Goal: Check status: Check status

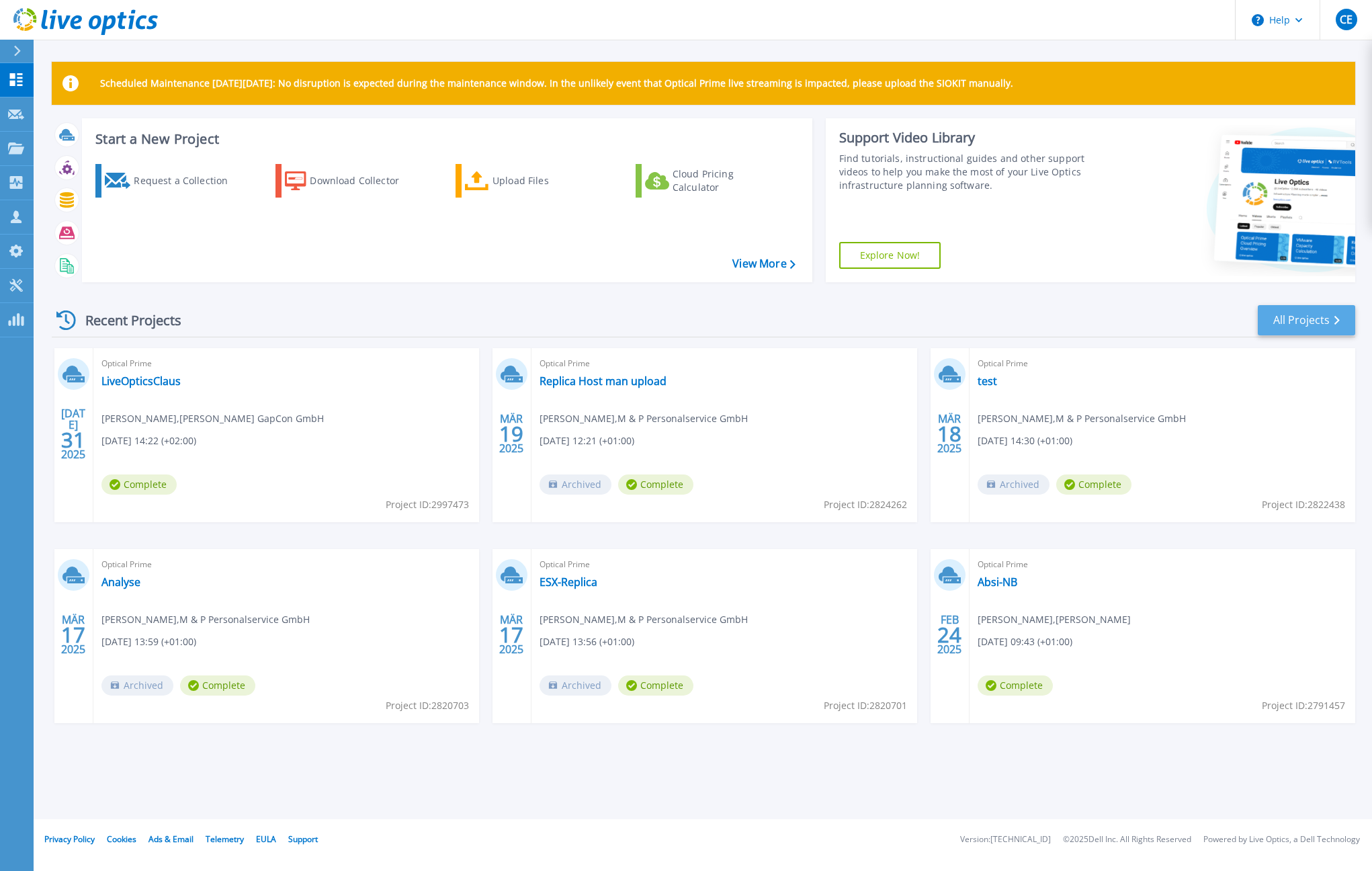
click at [1317, 307] on link "All Projects" at bounding box center [1307, 321] width 98 height 30
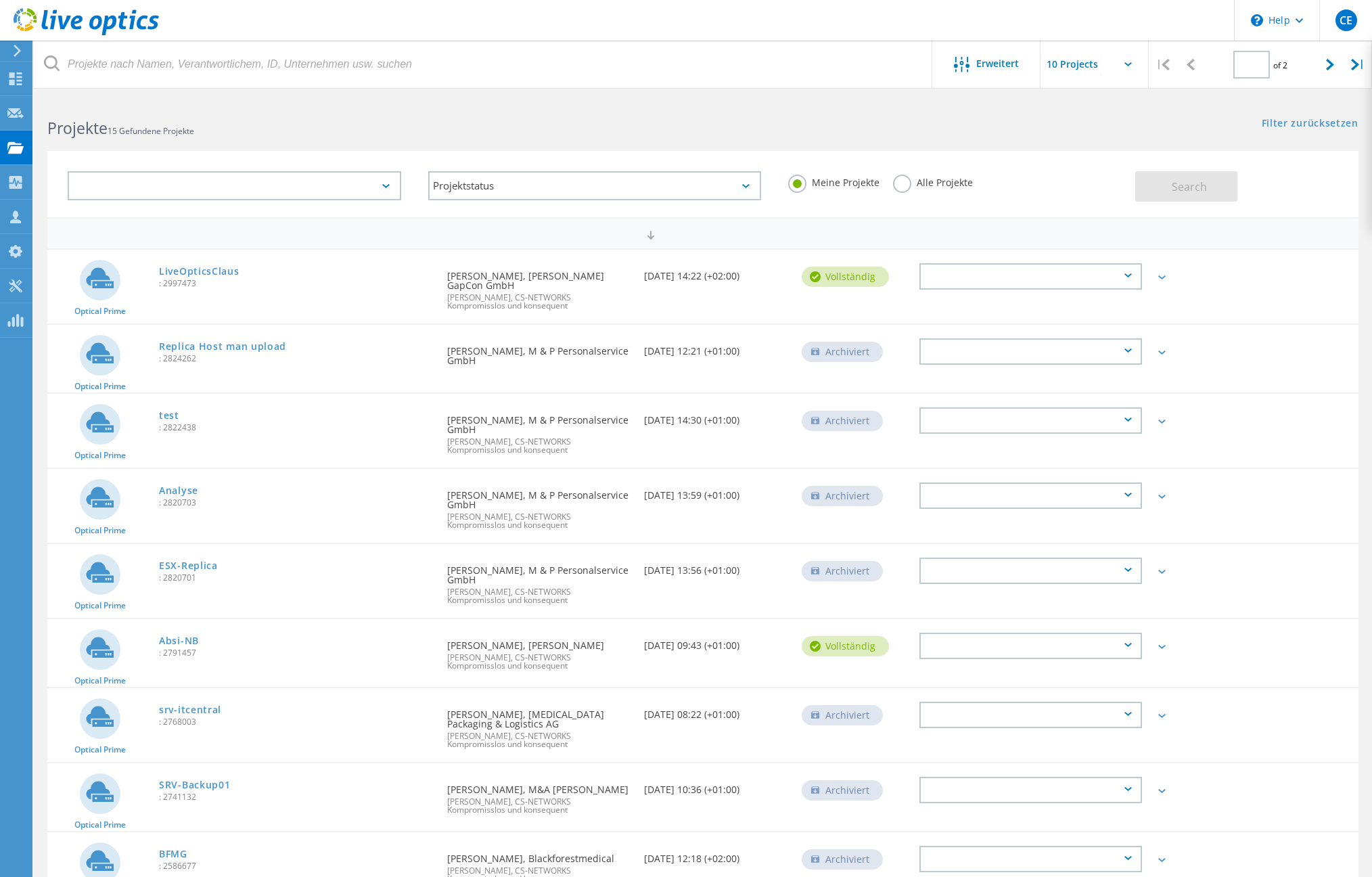
type input "1"
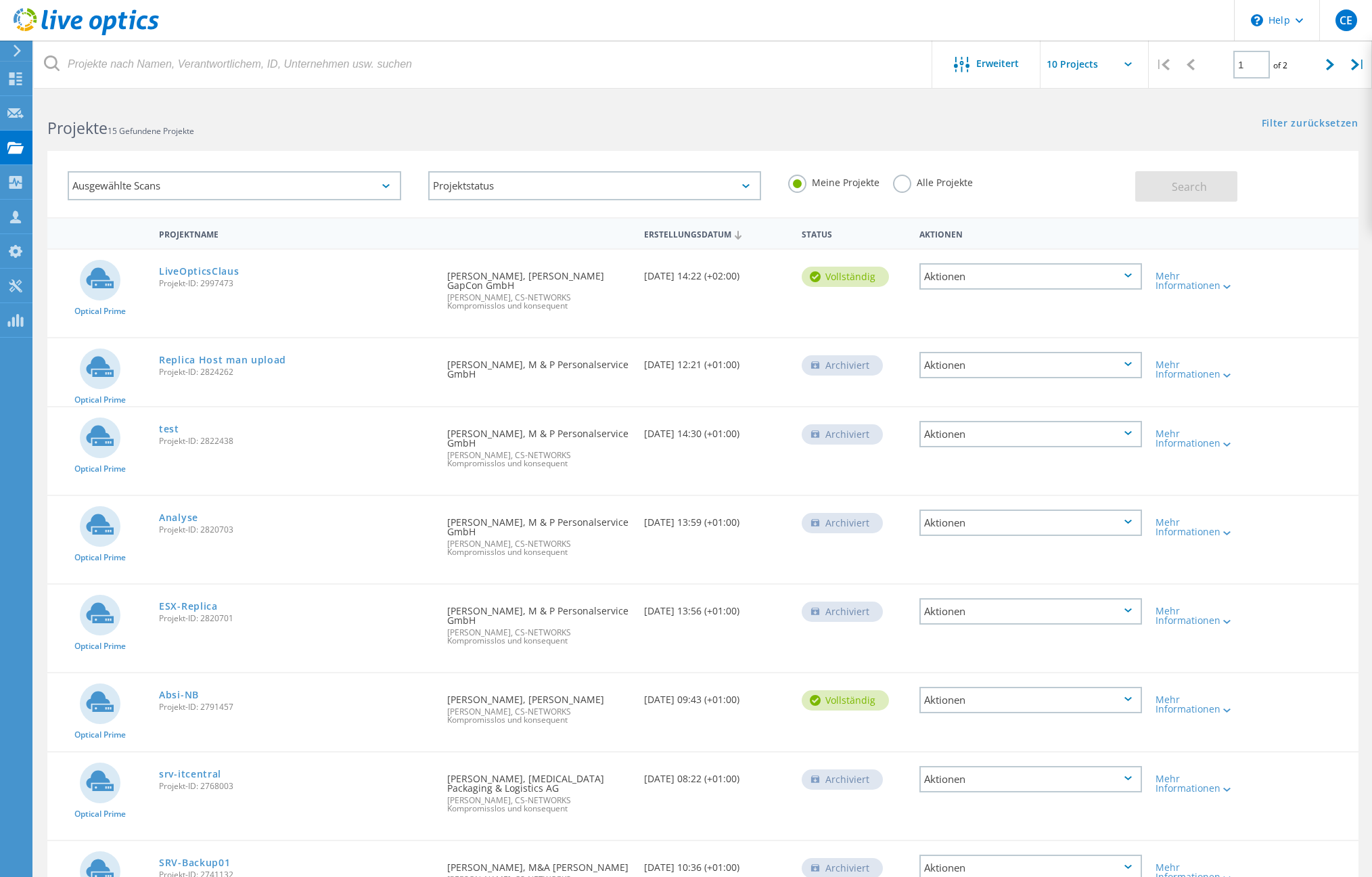
scroll to position [245, 0]
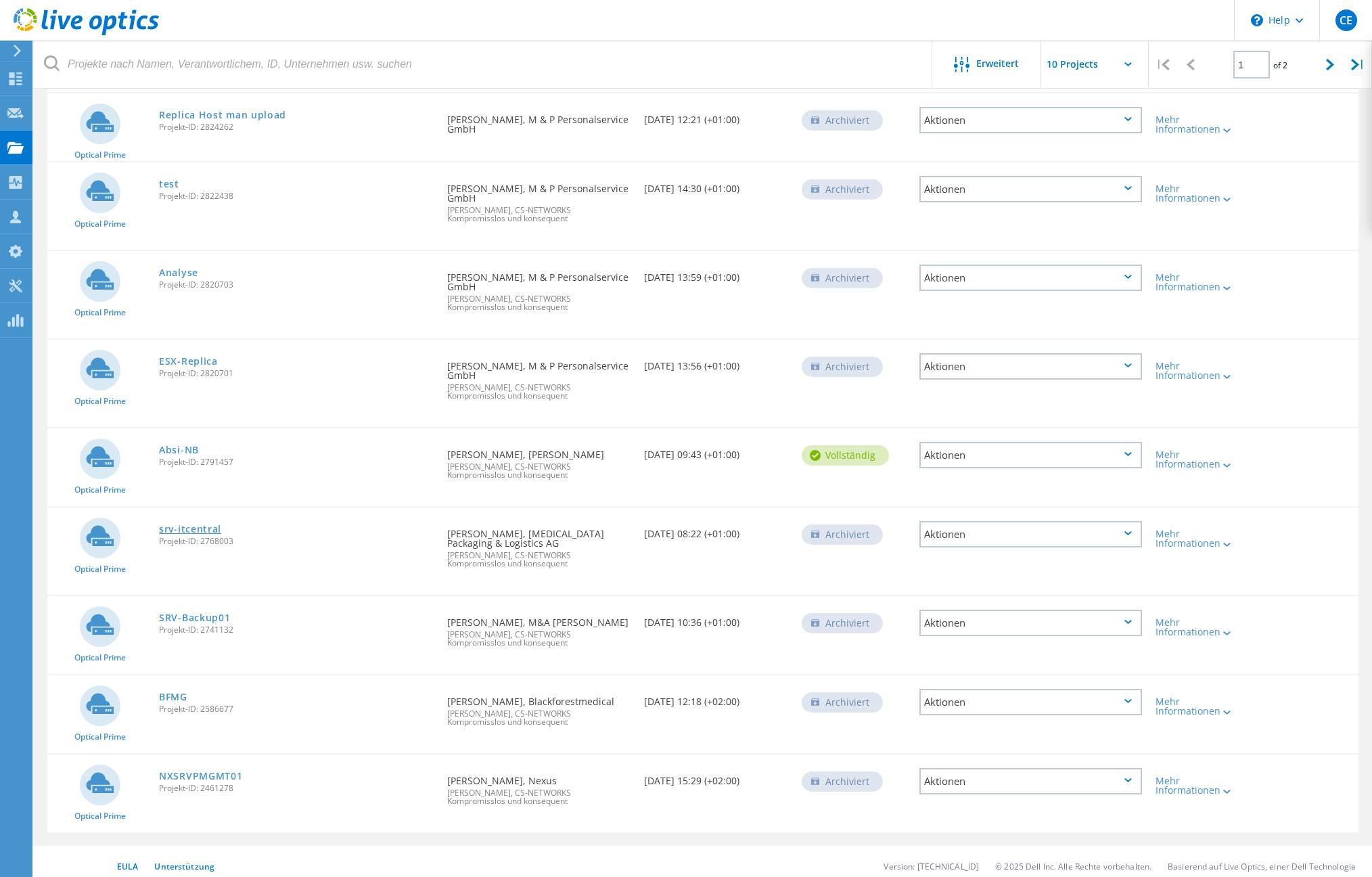
click at [192, 524] on link "srv-itcentral" at bounding box center [190, 529] width 63 height 9
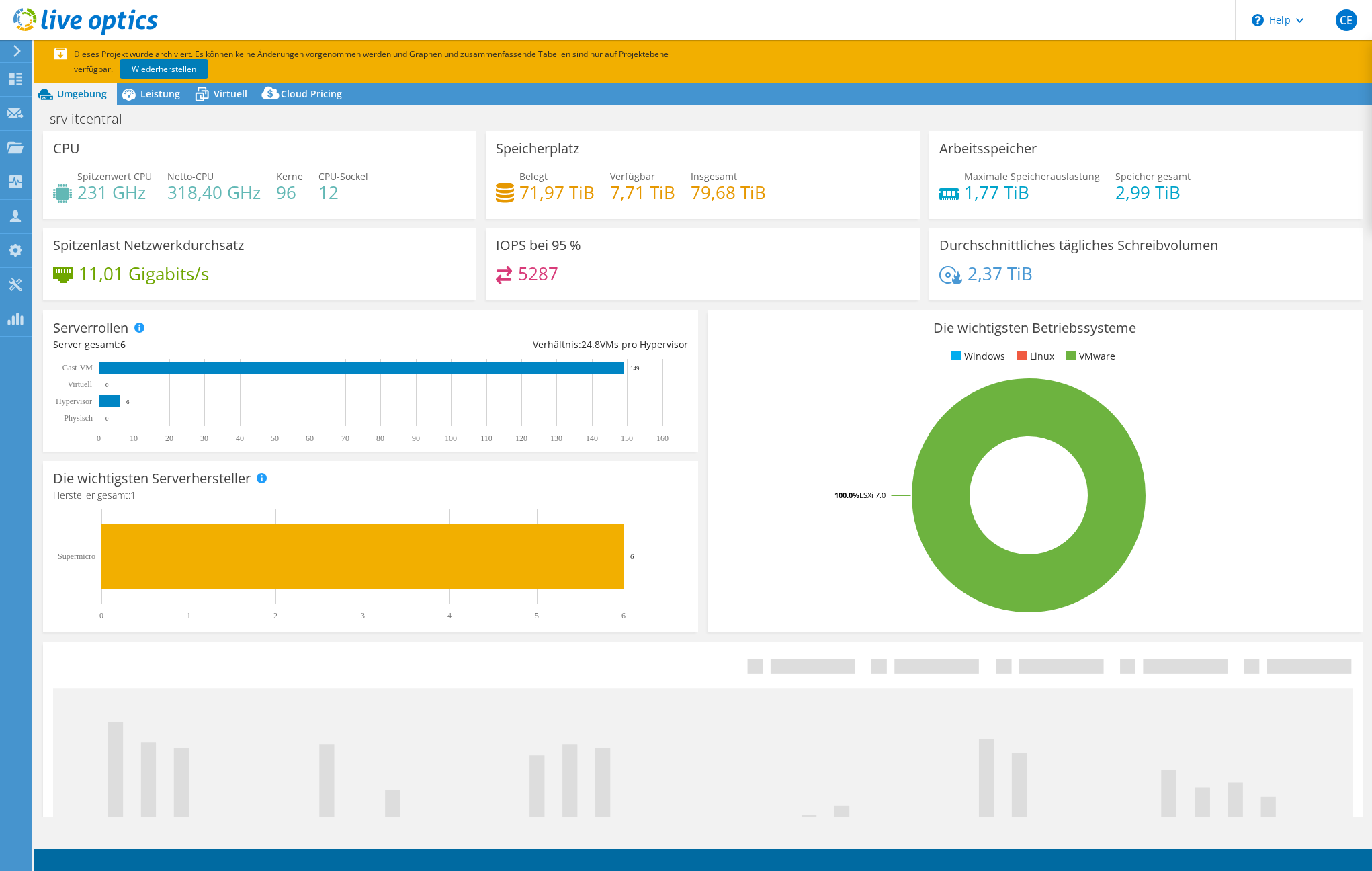
select select "USD"
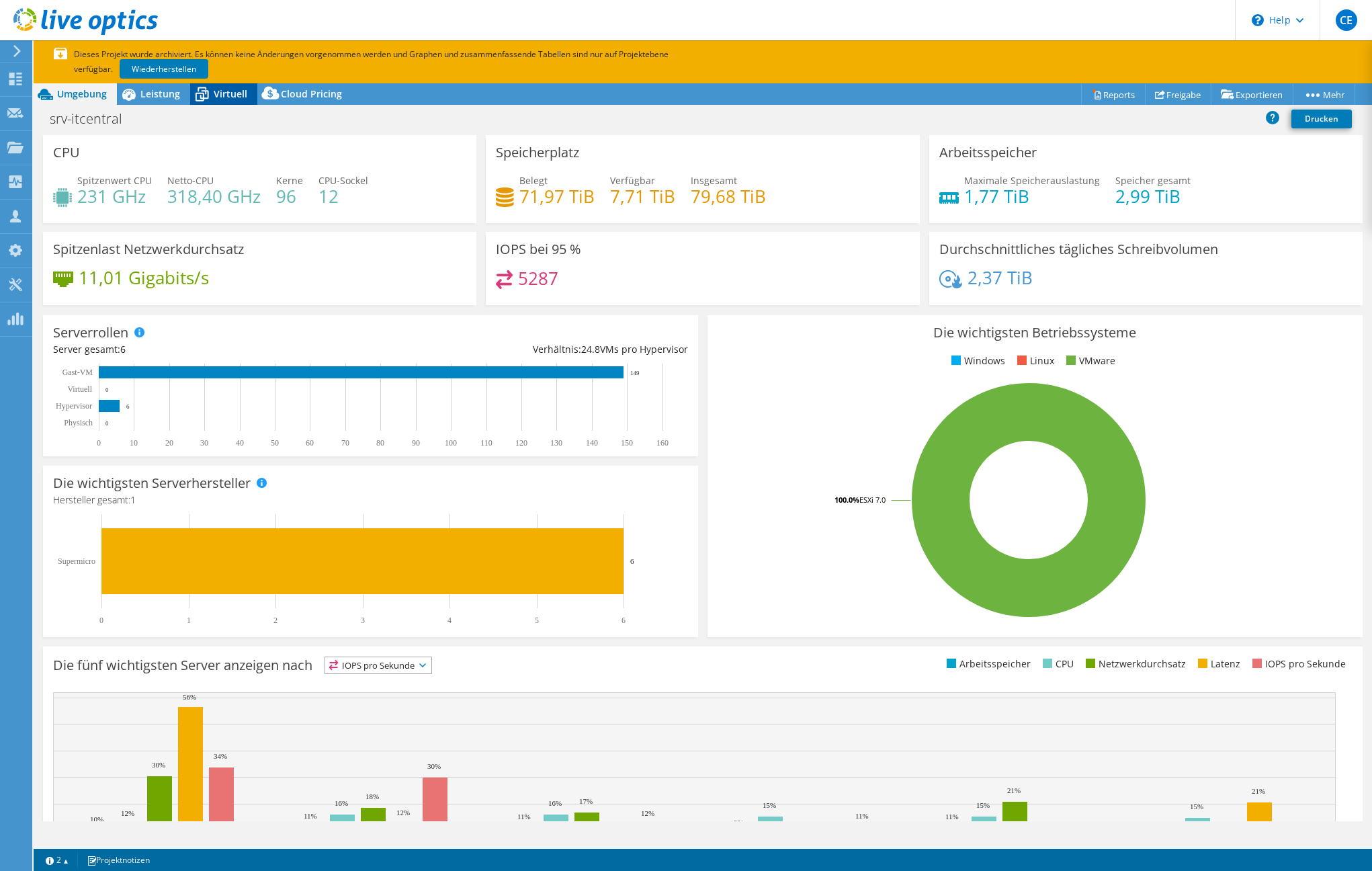
click at [216, 97] on span "Virtuell" at bounding box center [230, 93] width 33 height 13
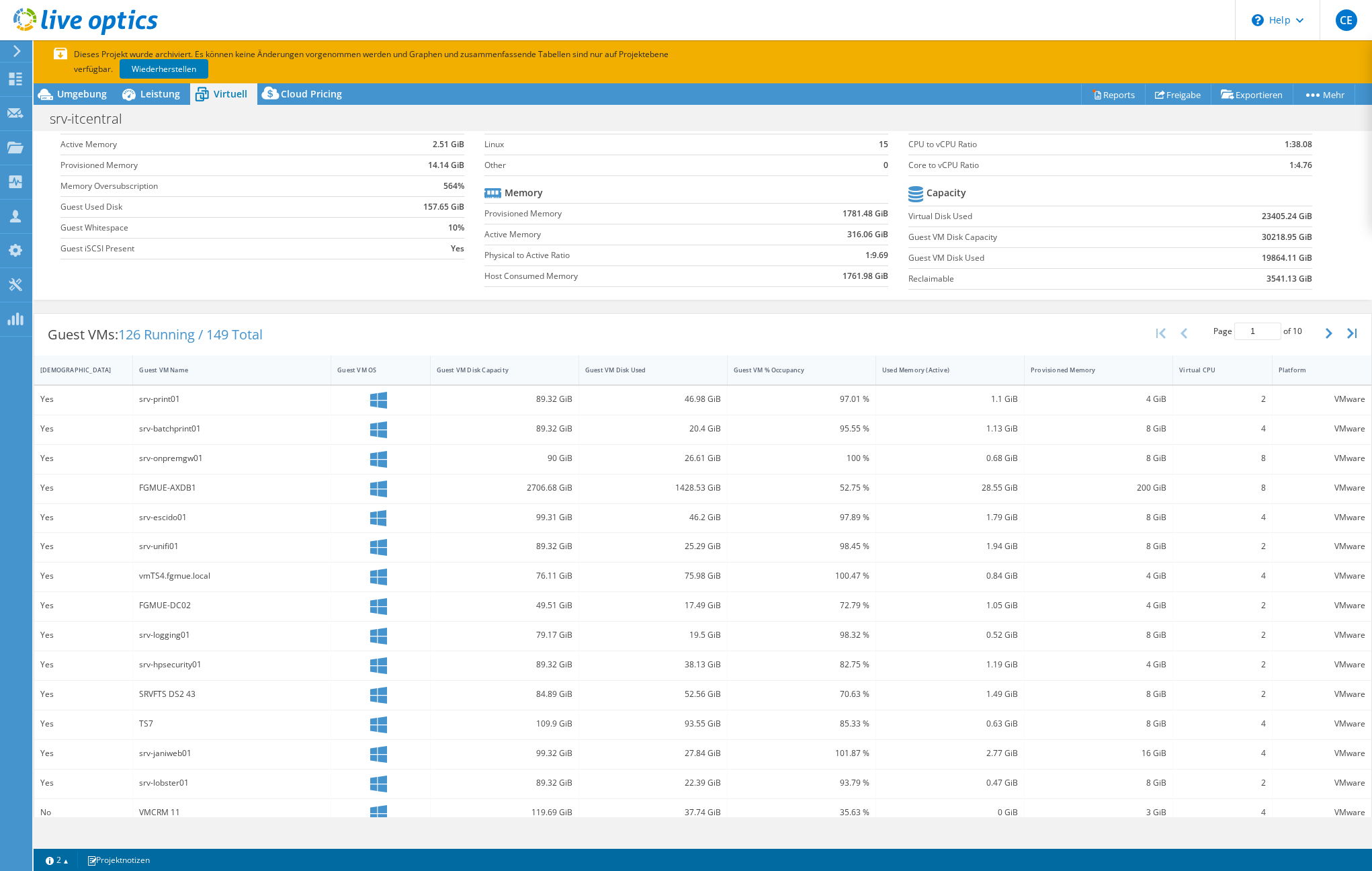
scroll to position [100, 0]
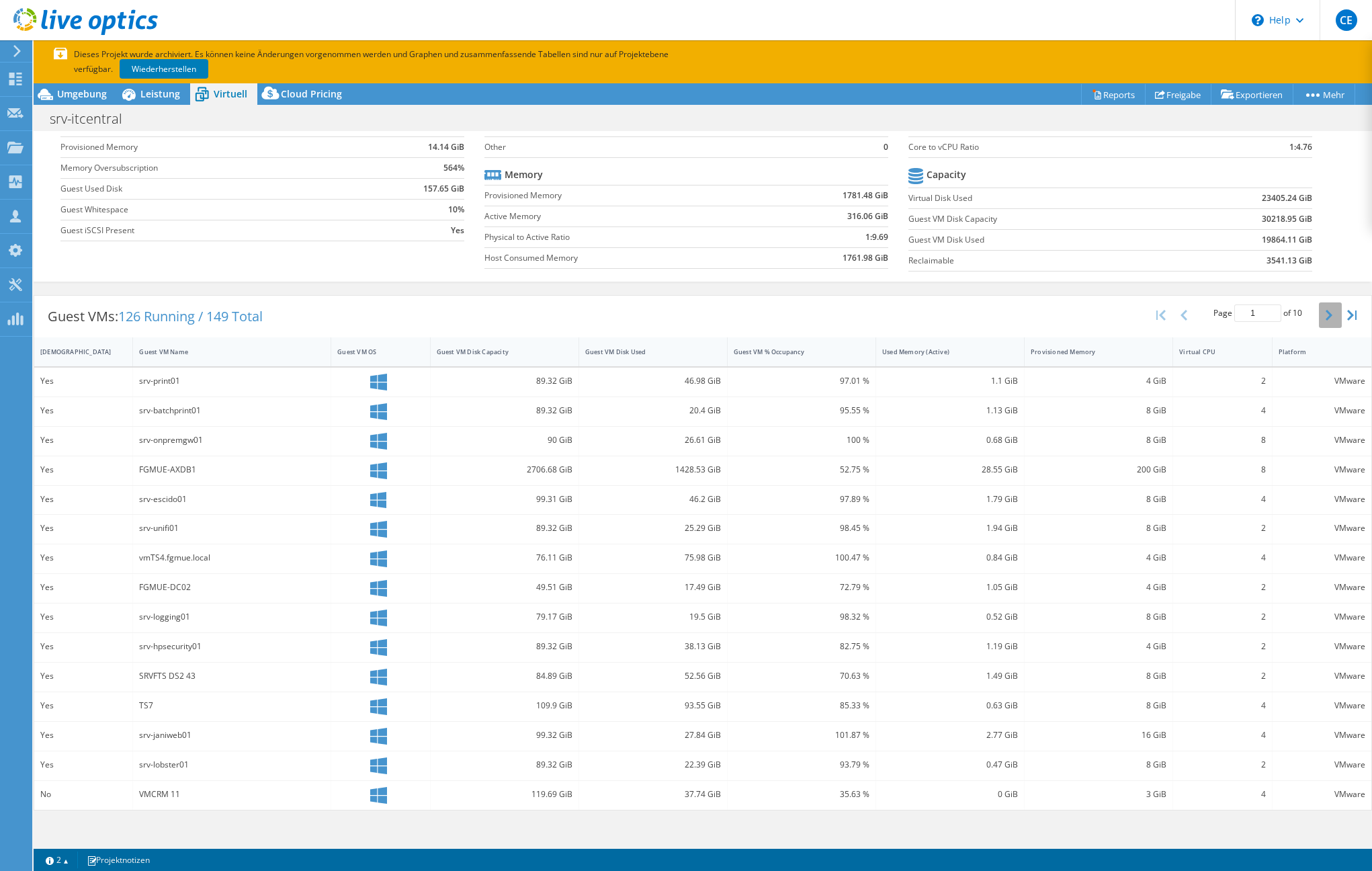
click at [1326, 312] on icon "button" at bounding box center [1329, 315] width 7 height 11
click at [1326, 317] on icon "button" at bounding box center [1329, 315] width 7 height 11
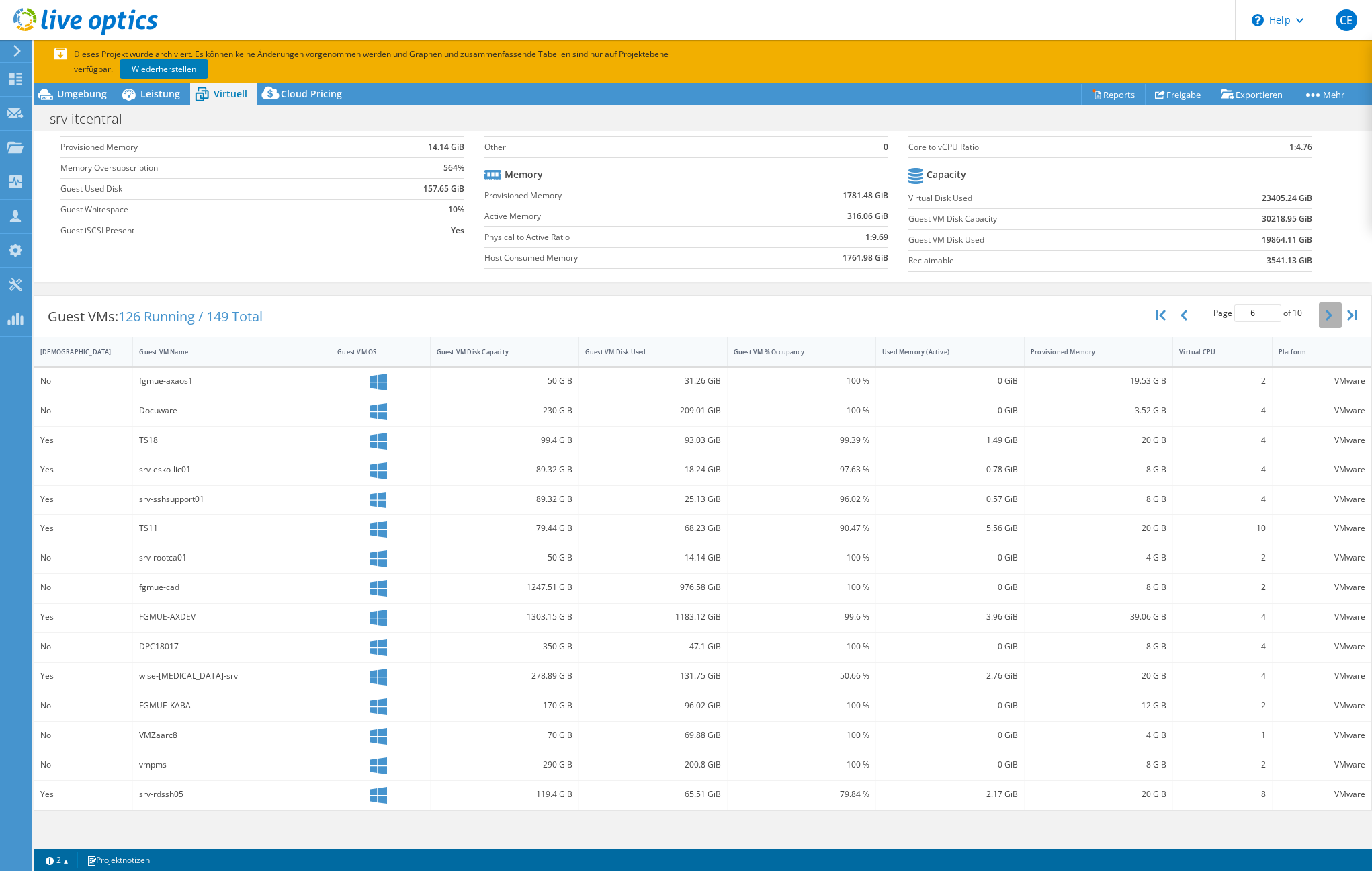
click at [1326, 317] on icon "button" at bounding box center [1329, 315] width 7 height 11
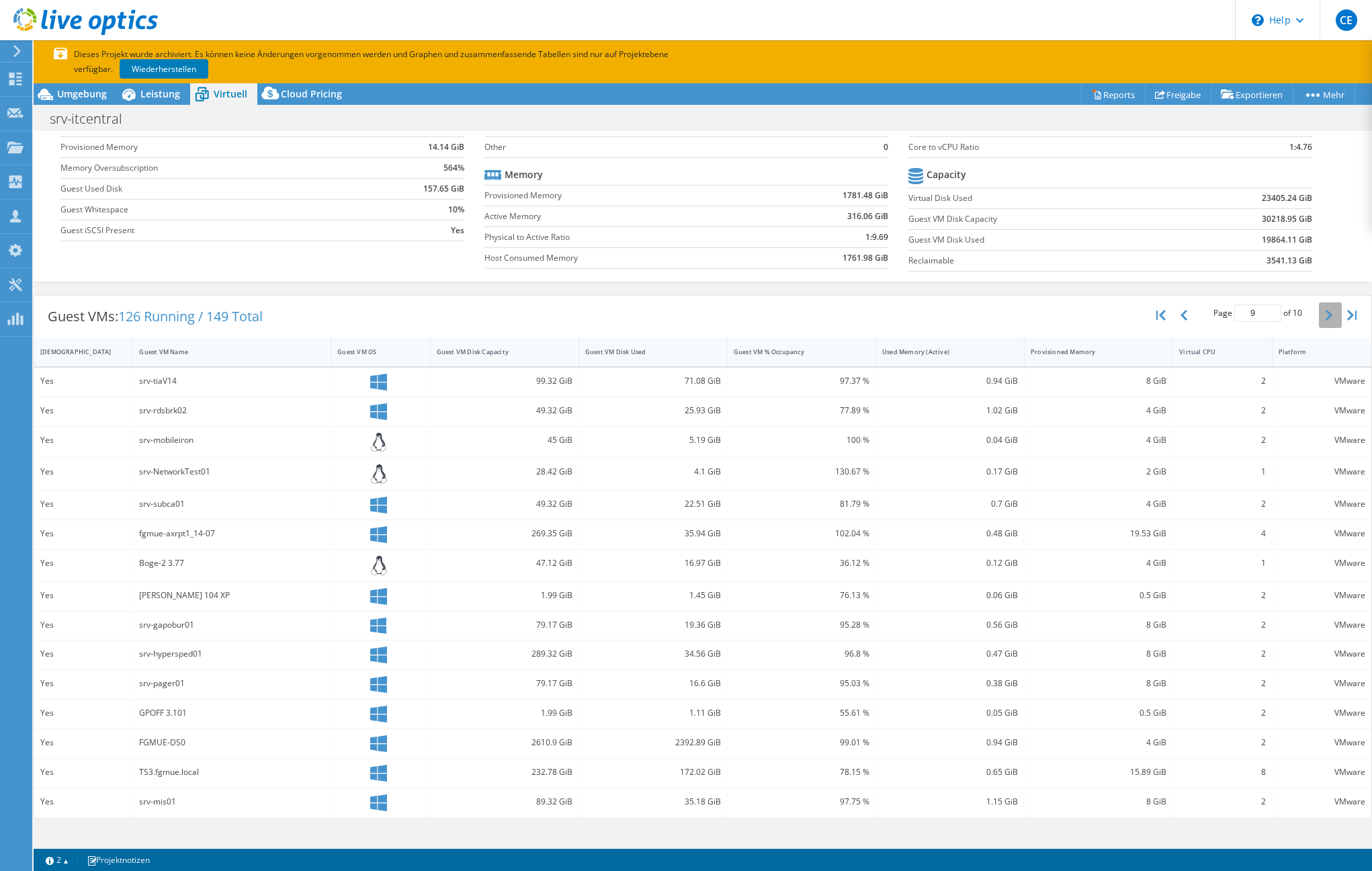
click at [1326, 317] on icon "button" at bounding box center [1329, 315] width 7 height 11
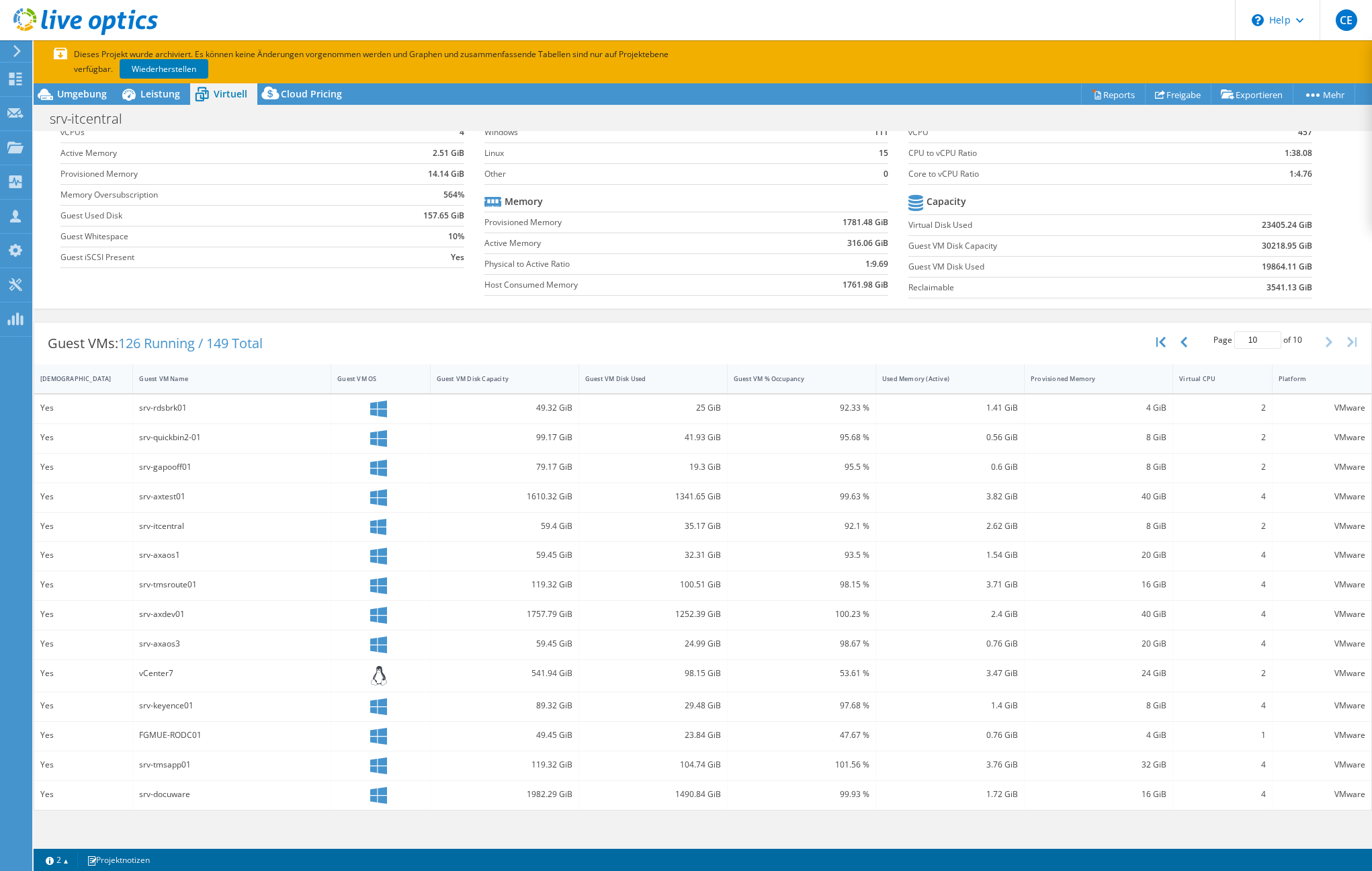
scroll to position [74, 0]
click at [1164, 334] on button "button" at bounding box center [1163, 342] width 23 height 26
click at [1326, 340] on icon "button" at bounding box center [1329, 342] width 7 height 11
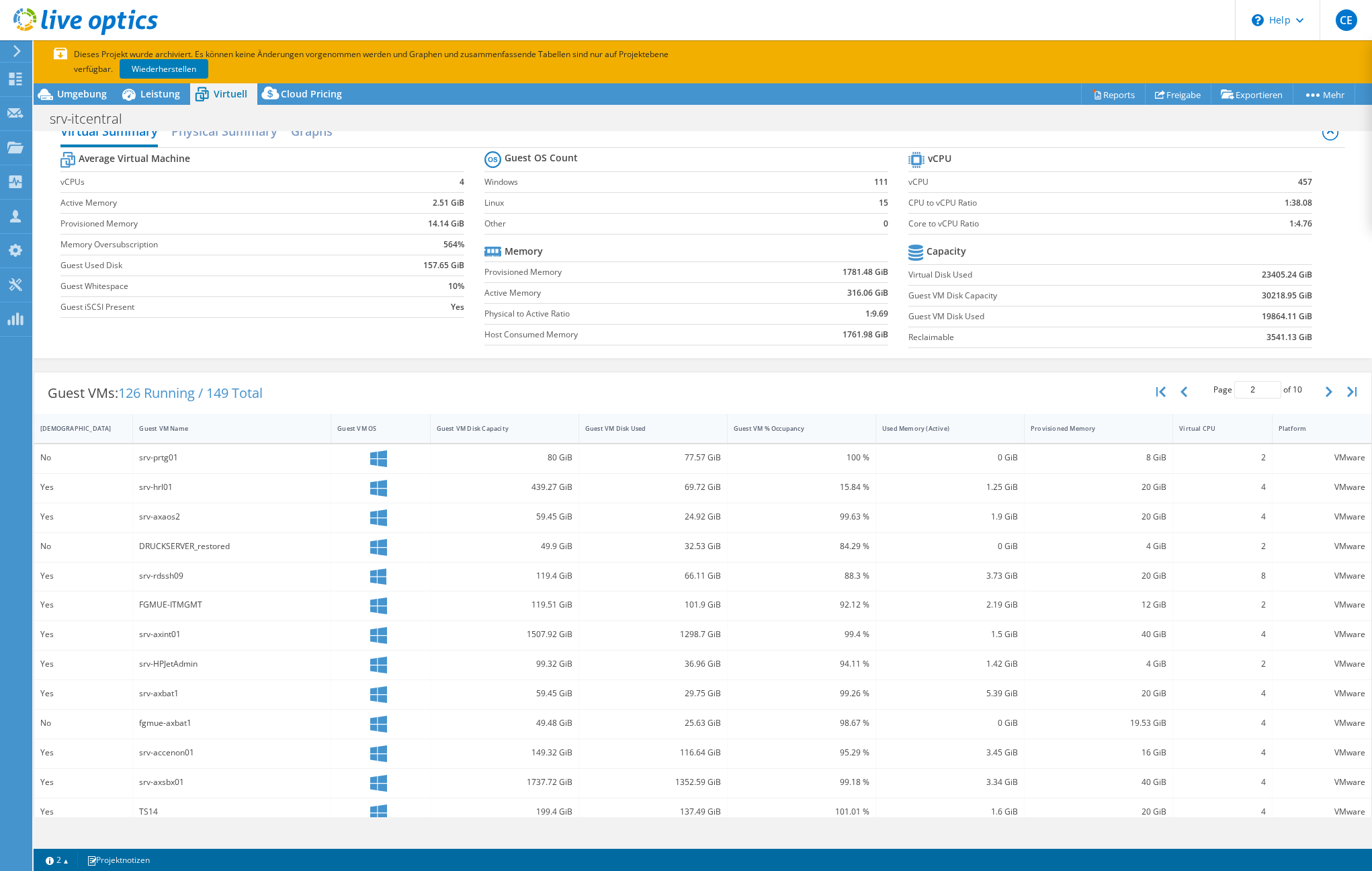
scroll to position [100, 0]
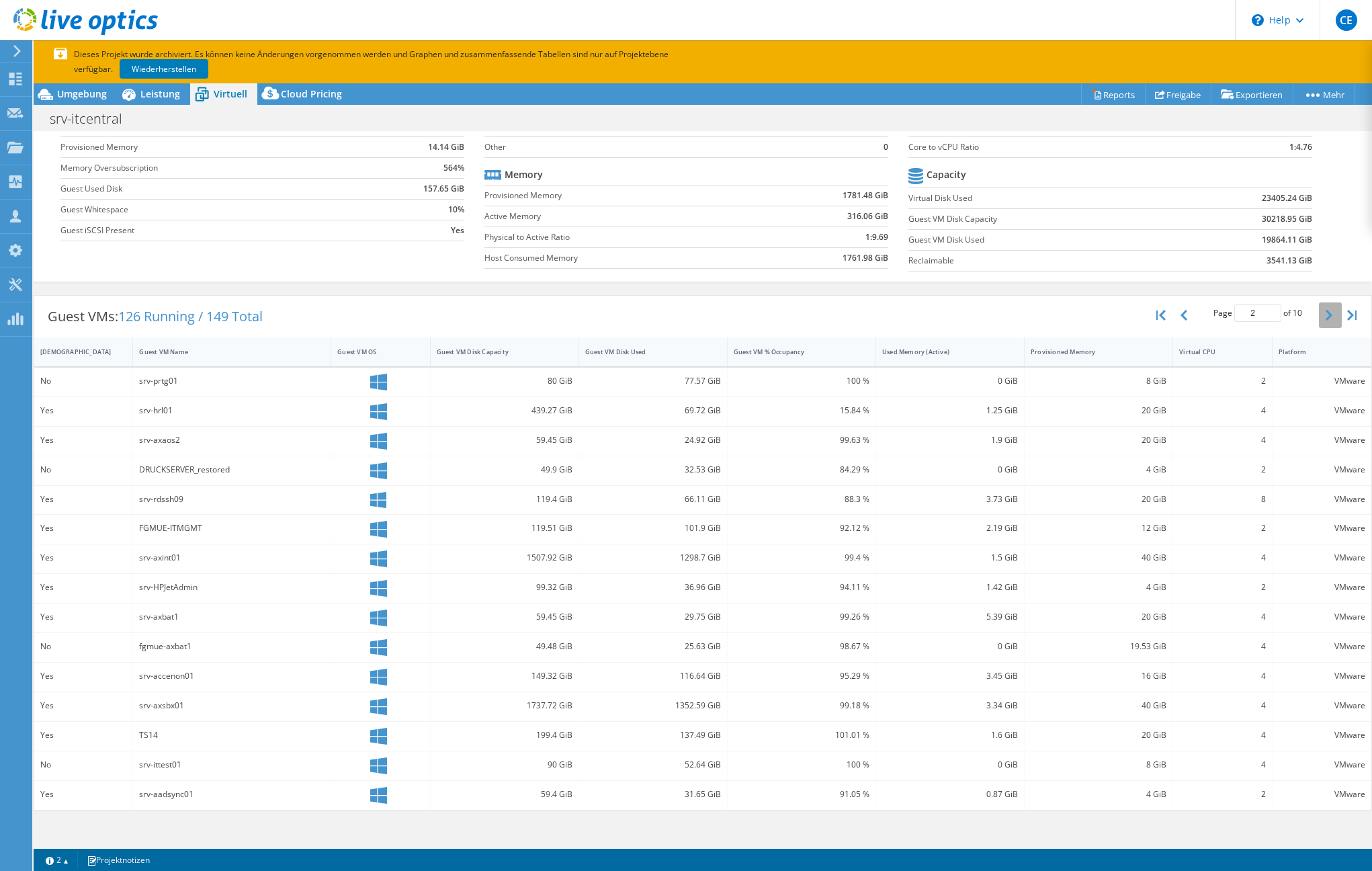
click at [1326, 316] on icon "button" at bounding box center [1329, 315] width 7 height 11
type input "3"
click at [176, 591] on div "srv-lobster02" at bounding box center [232, 591] width 186 height 15
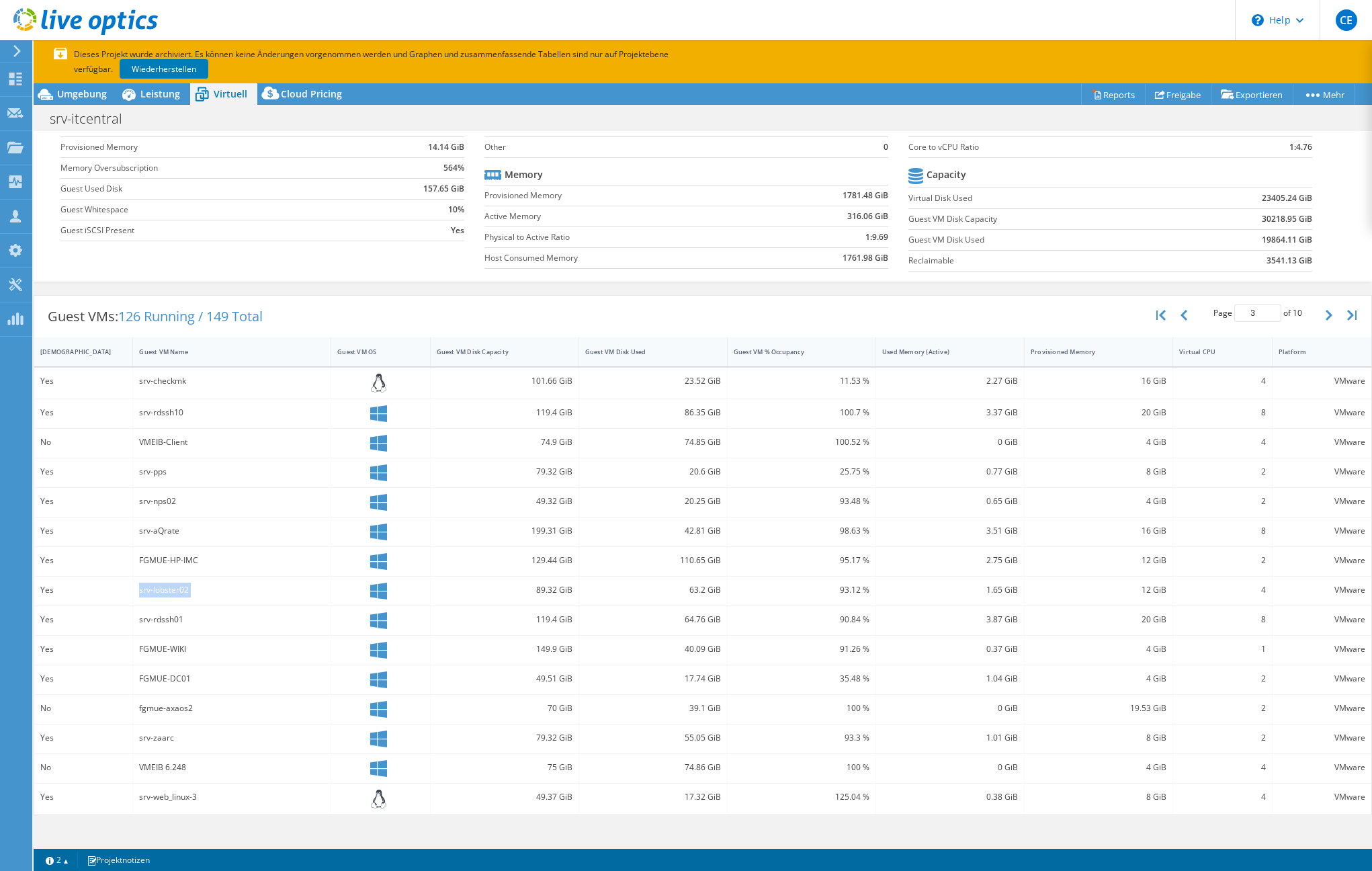
click at [176, 591] on div "srv-lobster02" at bounding box center [232, 591] width 186 height 15
